Goal: Entertainment & Leisure: Consume media (video, audio)

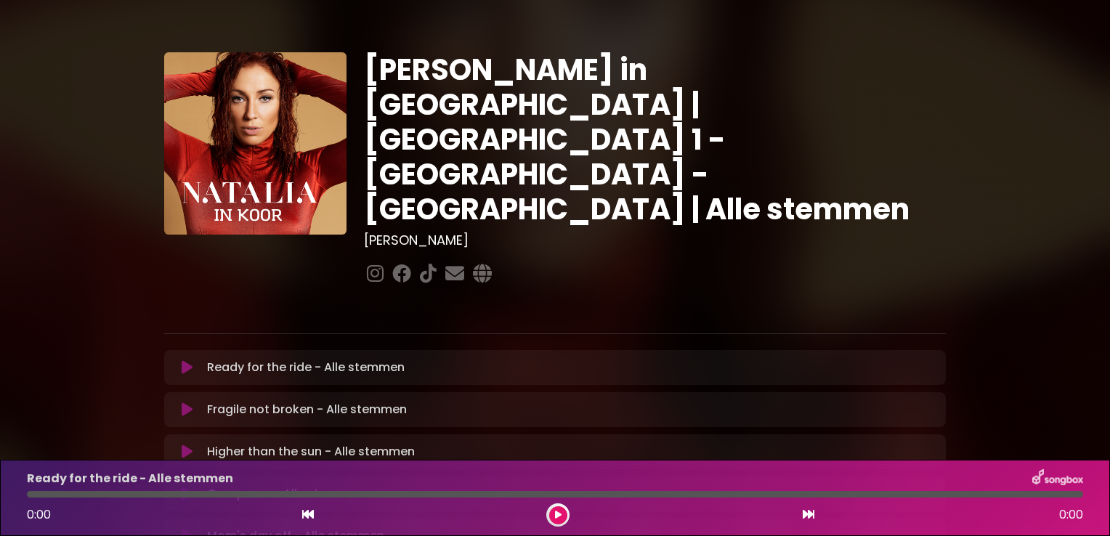
click at [900, 260] on div at bounding box center [655, 274] width 582 height 28
drag, startPoint x: 450, startPoint y: 455, endPoint x: 465, endPoint y: 449, distance: 15.6
click at [465, 476] on div "Conqueror - Alle stemmen Loading Track..." at bounding box center [554, 493] width 781 height 35
click at [182, 487] on icon at bounding box center [187, 494] width 11 height 15
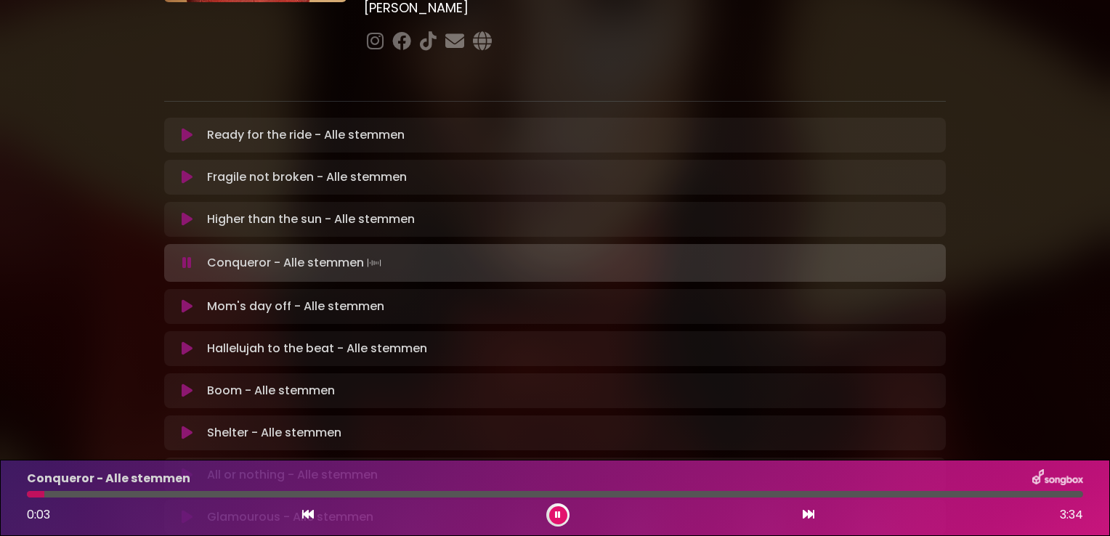
scroll to position [261, 0]
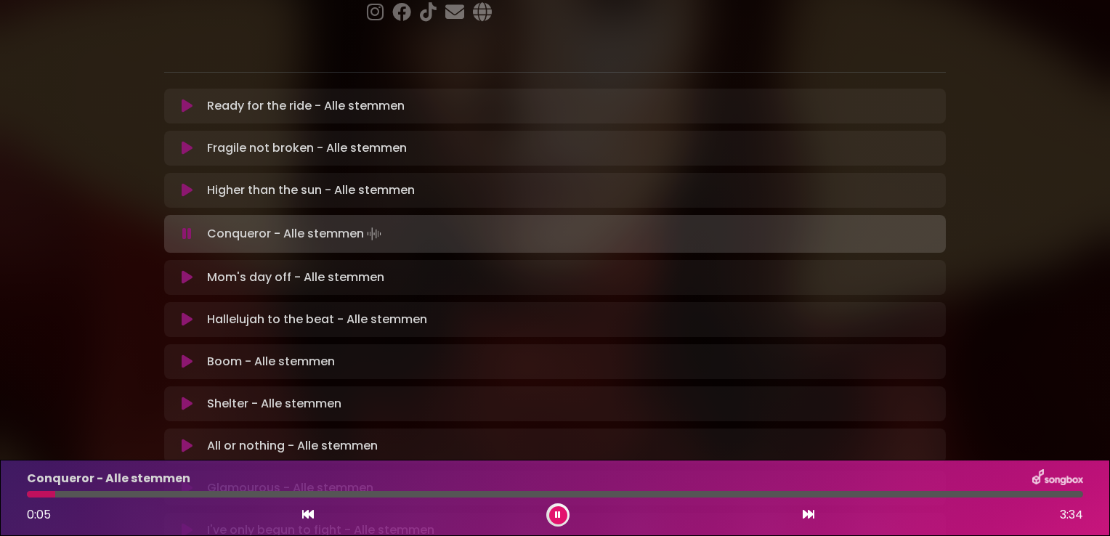
click at [183, 227] on icon at bounding box center [186, 234] width 9 height 15
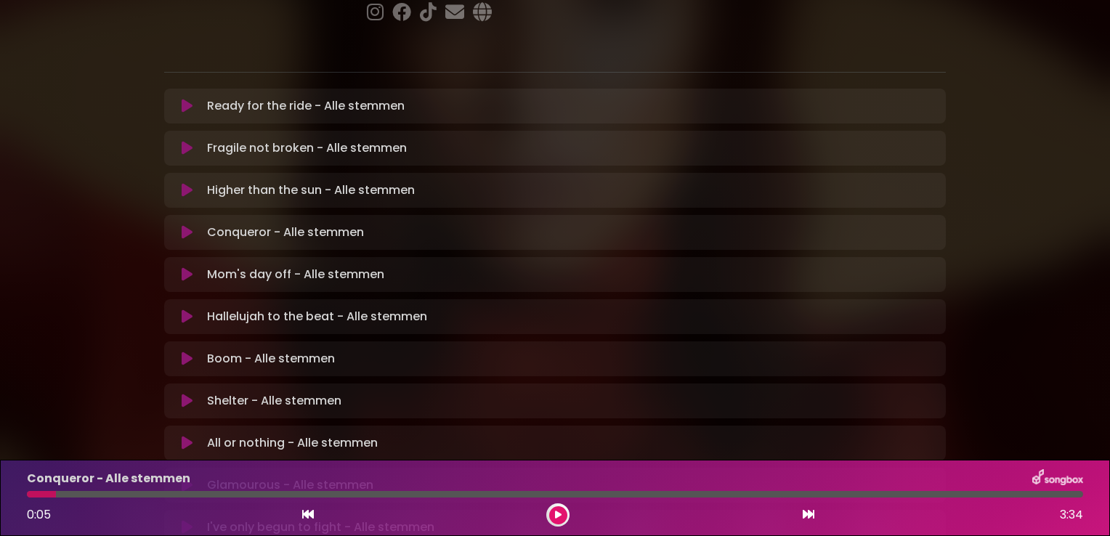
click at [185, 183] on icon at bounding box center [187, 190] width 11 height 15
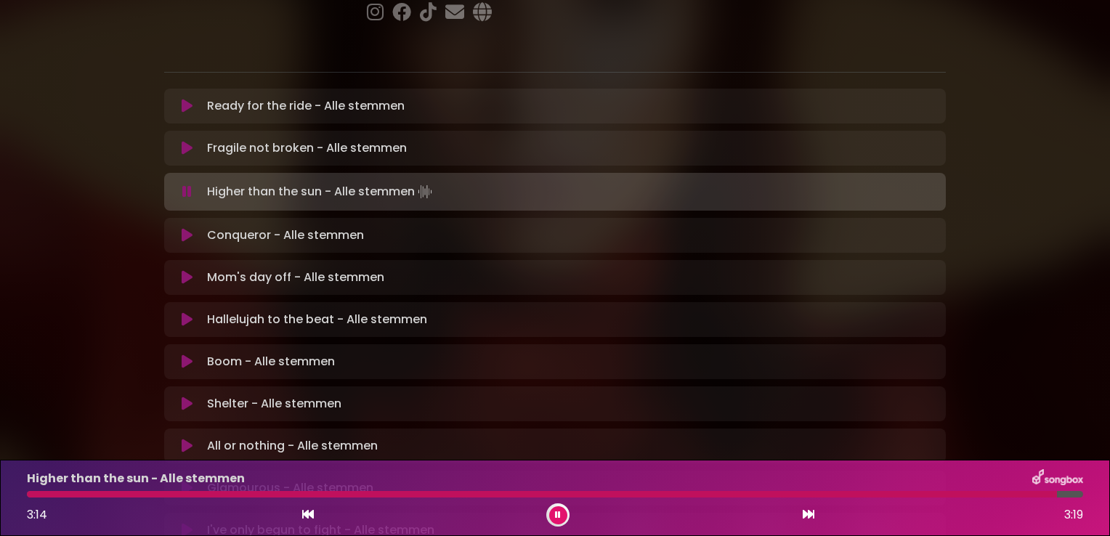
click at [185, 184] on icon at bounding box center [186, 191] width 9 height 15
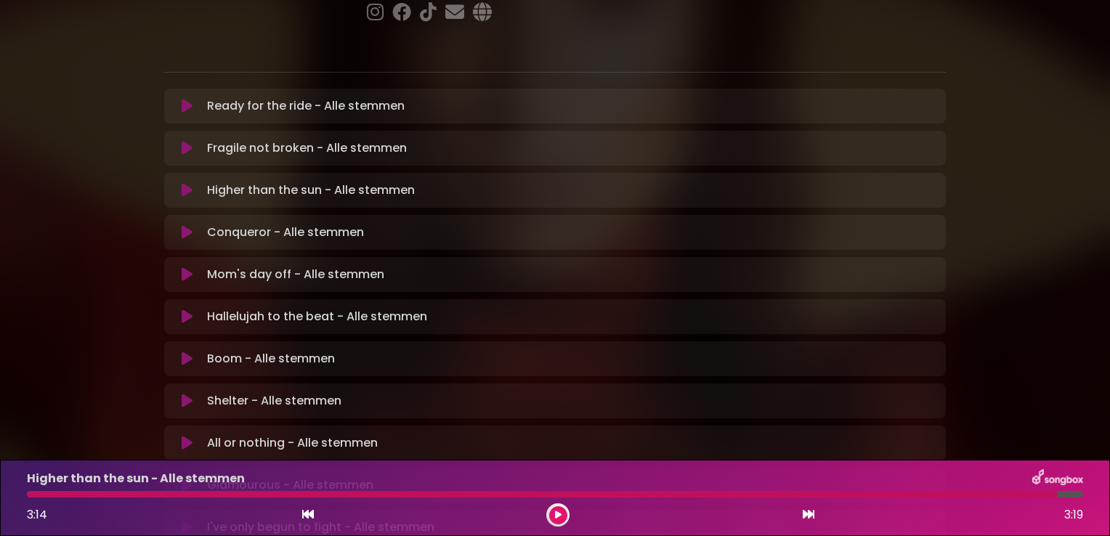
click at [184, 183] on icon at bounding box center [187, 190] width 11 height 15
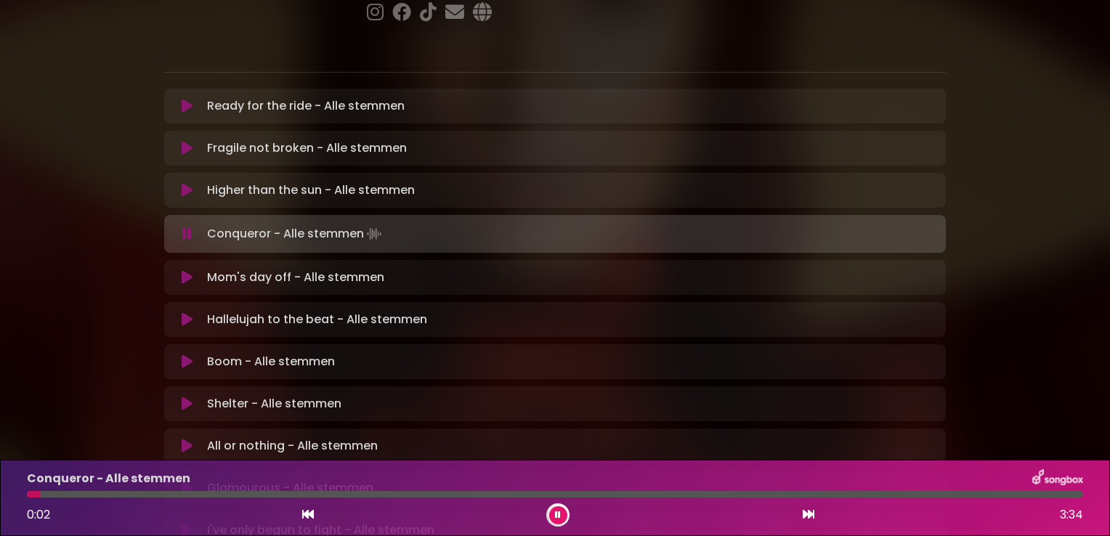
click at [187, 227] on icon at bounding box center [186, 234] width 9 height 15
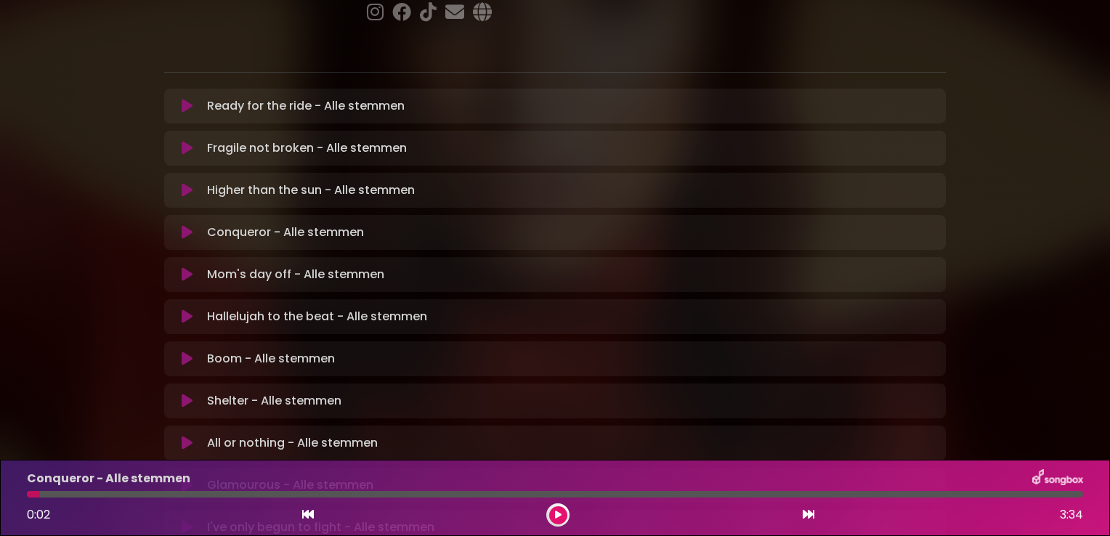
click at [186, 183] on icon at bounding box center [187, 190] width 11 height 15
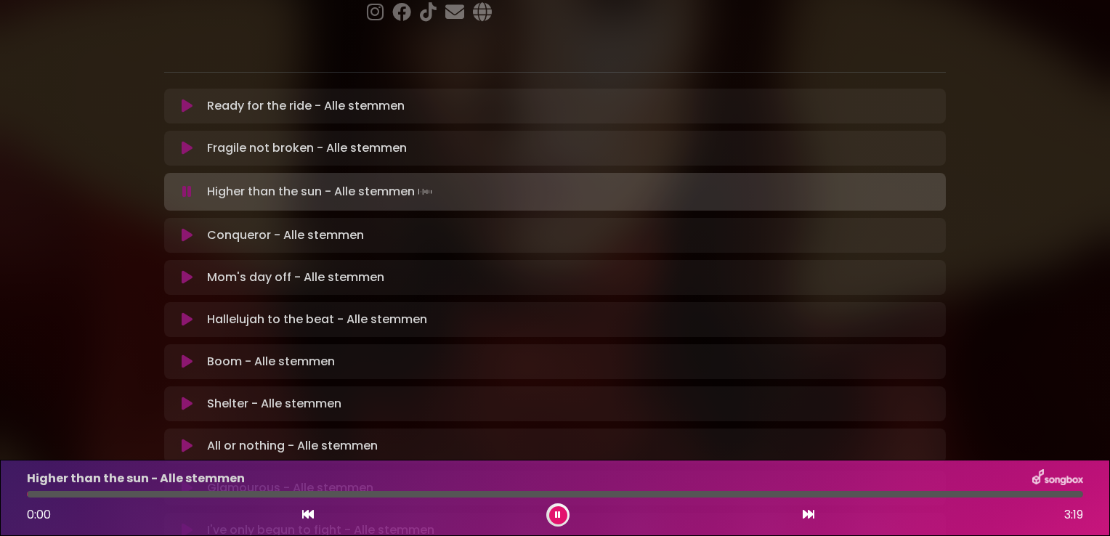
click at [177, 184] on button at bounding box center [187, 191] width 28 height 15
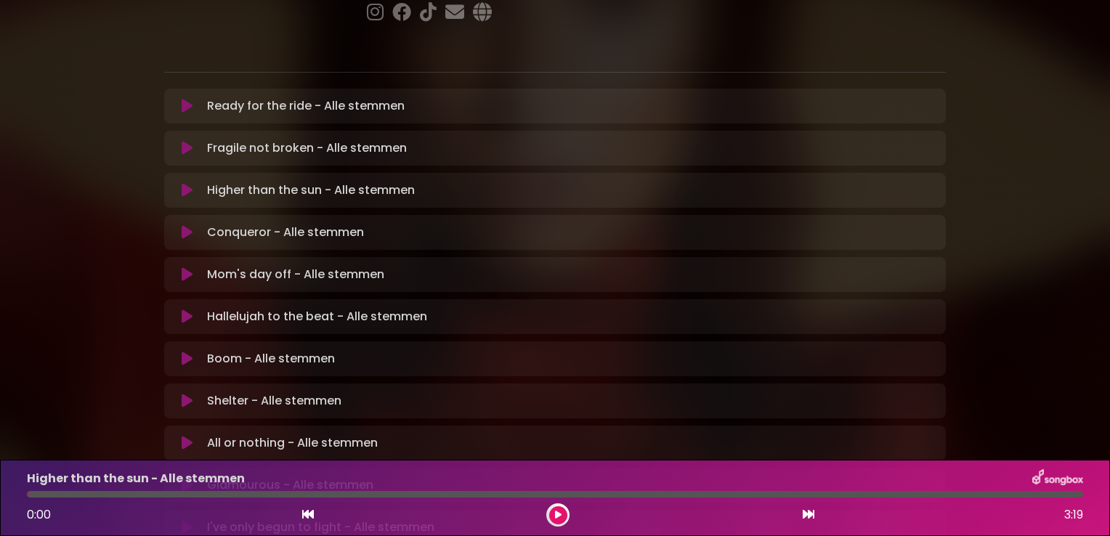
click at [186, 183] on icon at bounding box center [187, 190] width 11 height 15
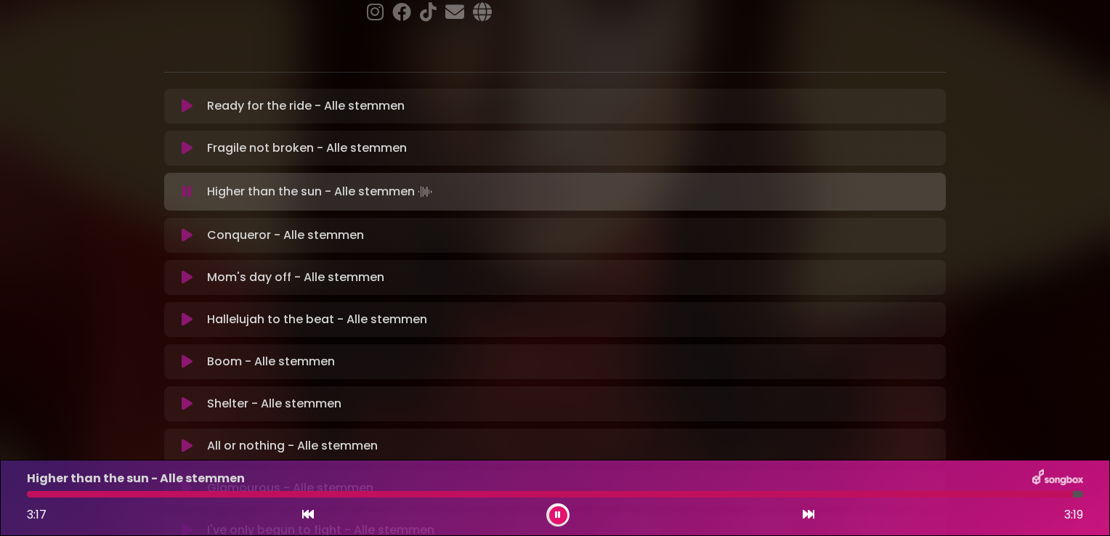
click at [186, 184] on icon at bounding box center [186, 191] width 9 height 15
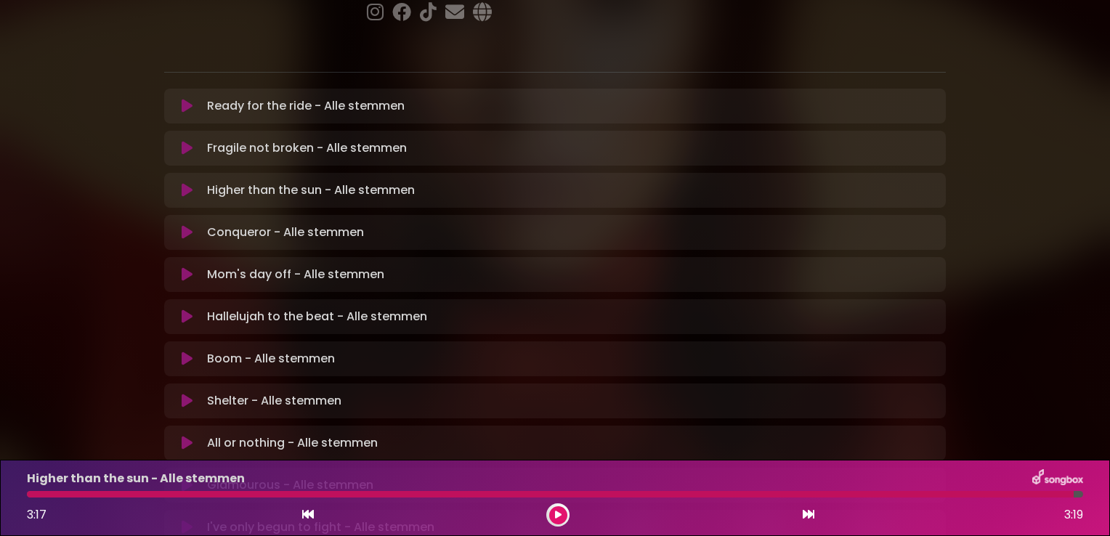
click at [186, 183] on icon at bounding box center [187, 190] width 11 height 15
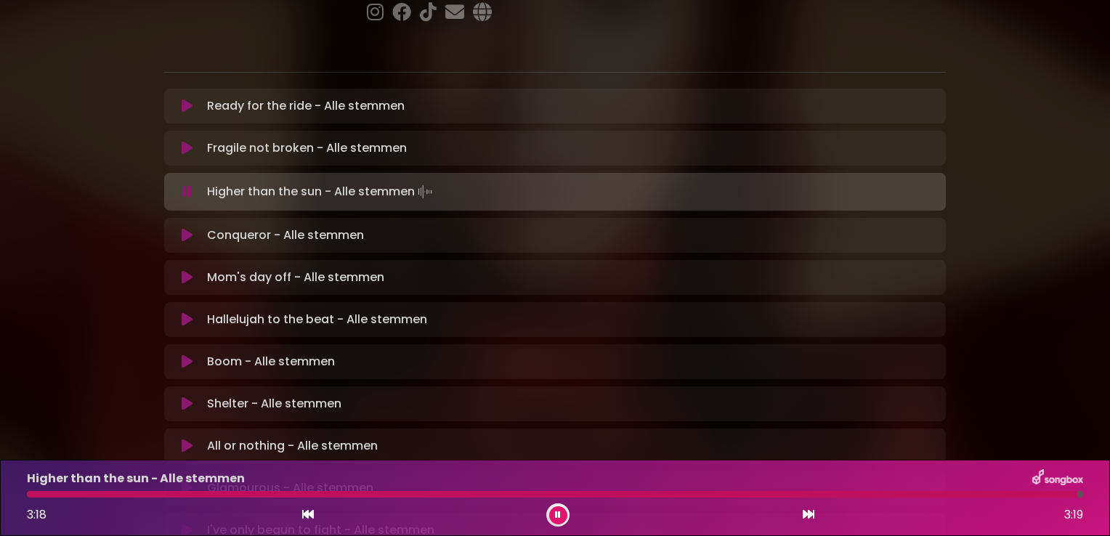
click at [186, 184] on icon at bounding box center [186, 191] width 9 height 15
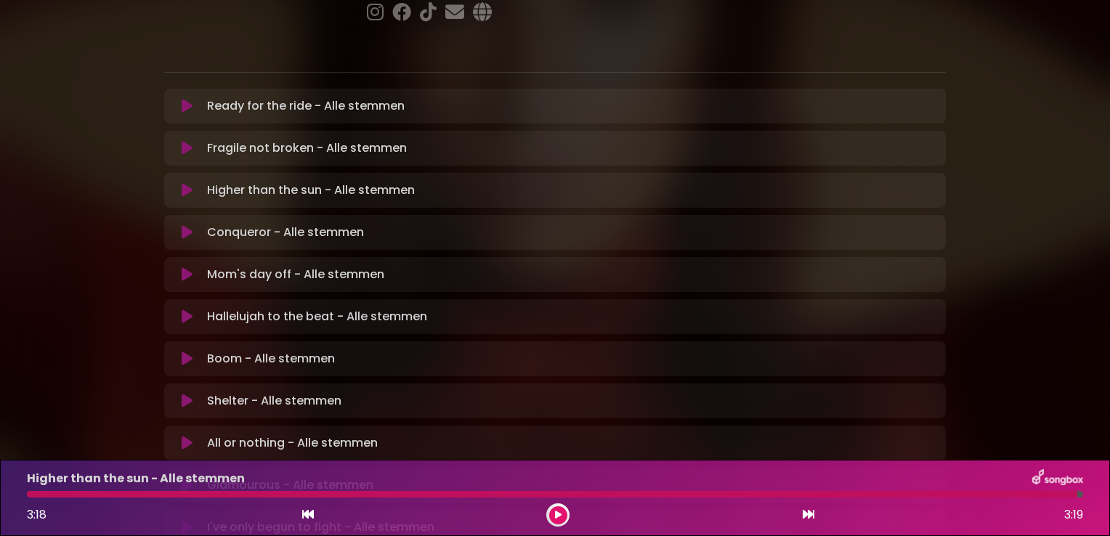
click at [186, 183] on icon at bounding box center [187, 190] width 11 height 15
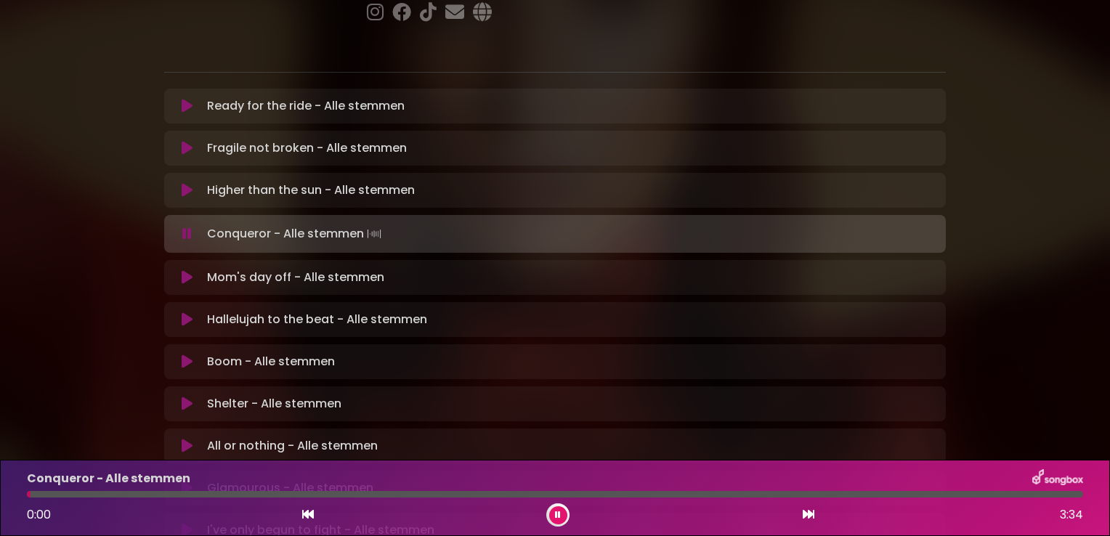
click at [187, 227] on icon at bounding box center [186, 234] width 9 height 15
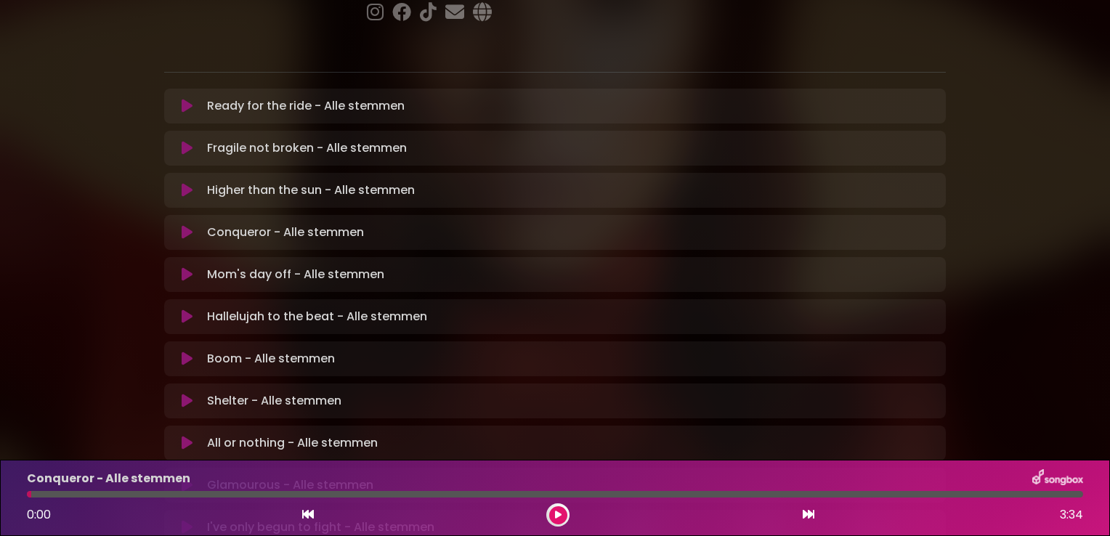
click at [182, 225] on icon at bounding box center [187, 232] width 11 height 15
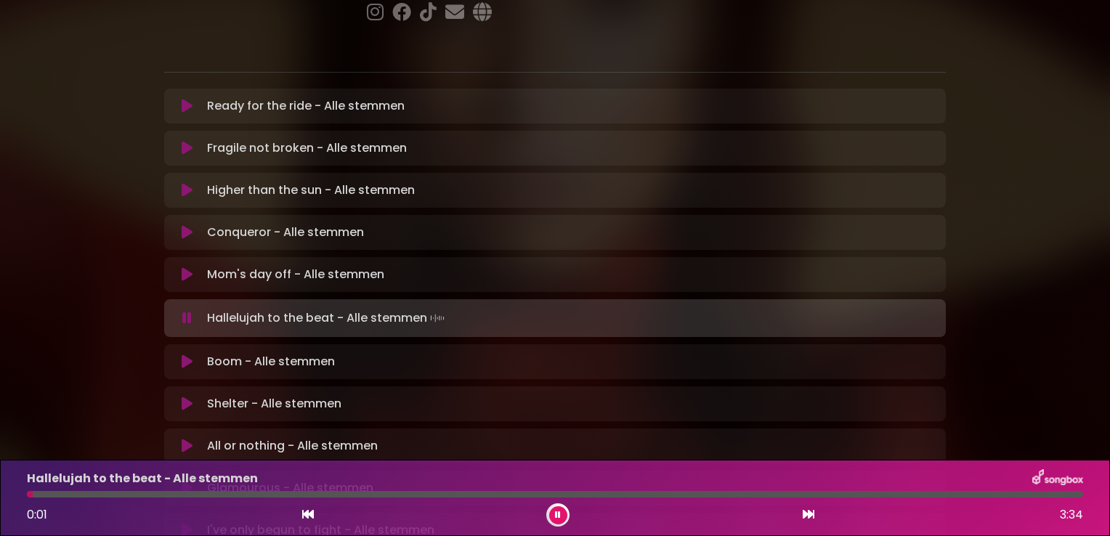
click at [189, 311] on icon at bounding box center [186, 318] width 9 height 15
